Goal: Navigation & Orientation: Find specific page/section

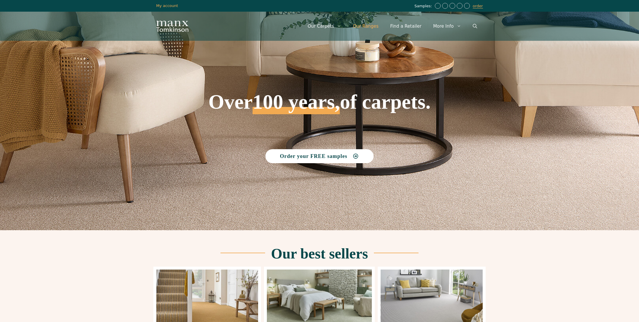
click at [375, 24] on link "Our Ranges" at bounding box center [365, 27] width 37 height 18
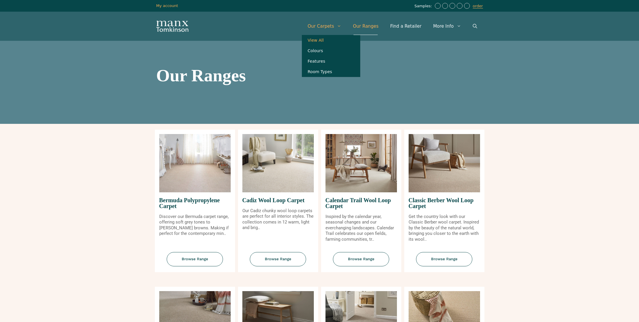
click at [330, 41] on link "View All" at bounding box center [331, 40] width 58 height 11
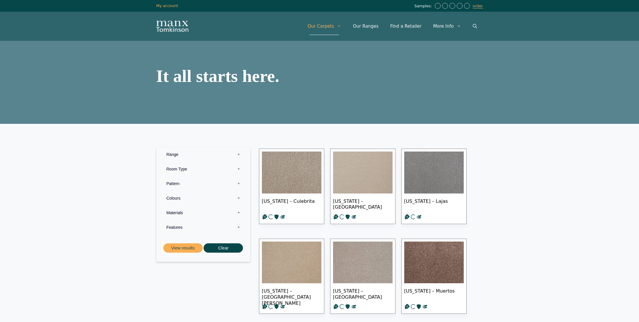
click at [186, 214] on label "Materials 0" at bounding box center [203, 213] width 85 height 15
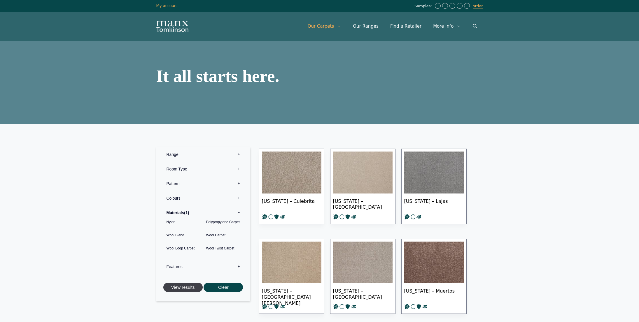
click at [185, 289] on button "View results" at bounding box center [182, 288] width 39 height 10
